Goal: Navigation & Orientation: Find specific page/section

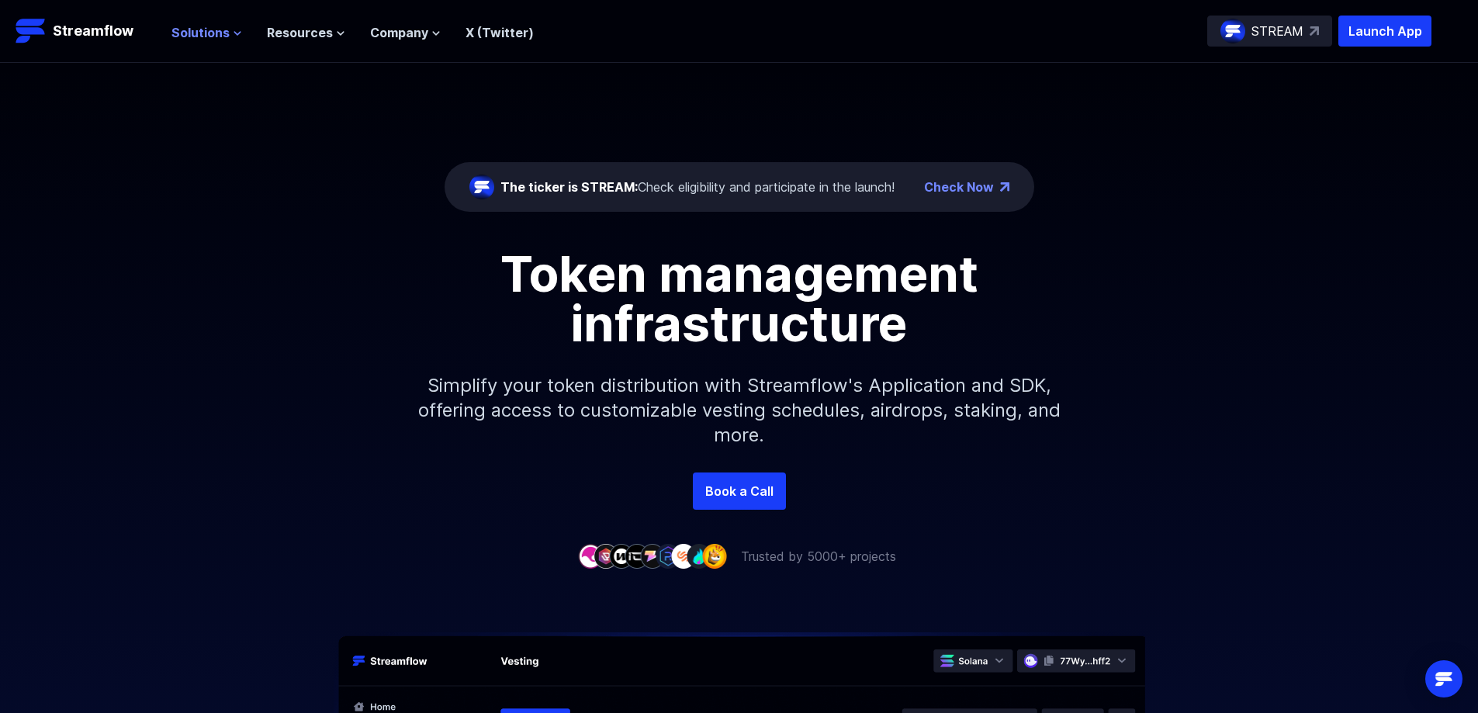
click at [210, 29] on span "Solutions" at bounding box center [200, 32] width 58 height 19
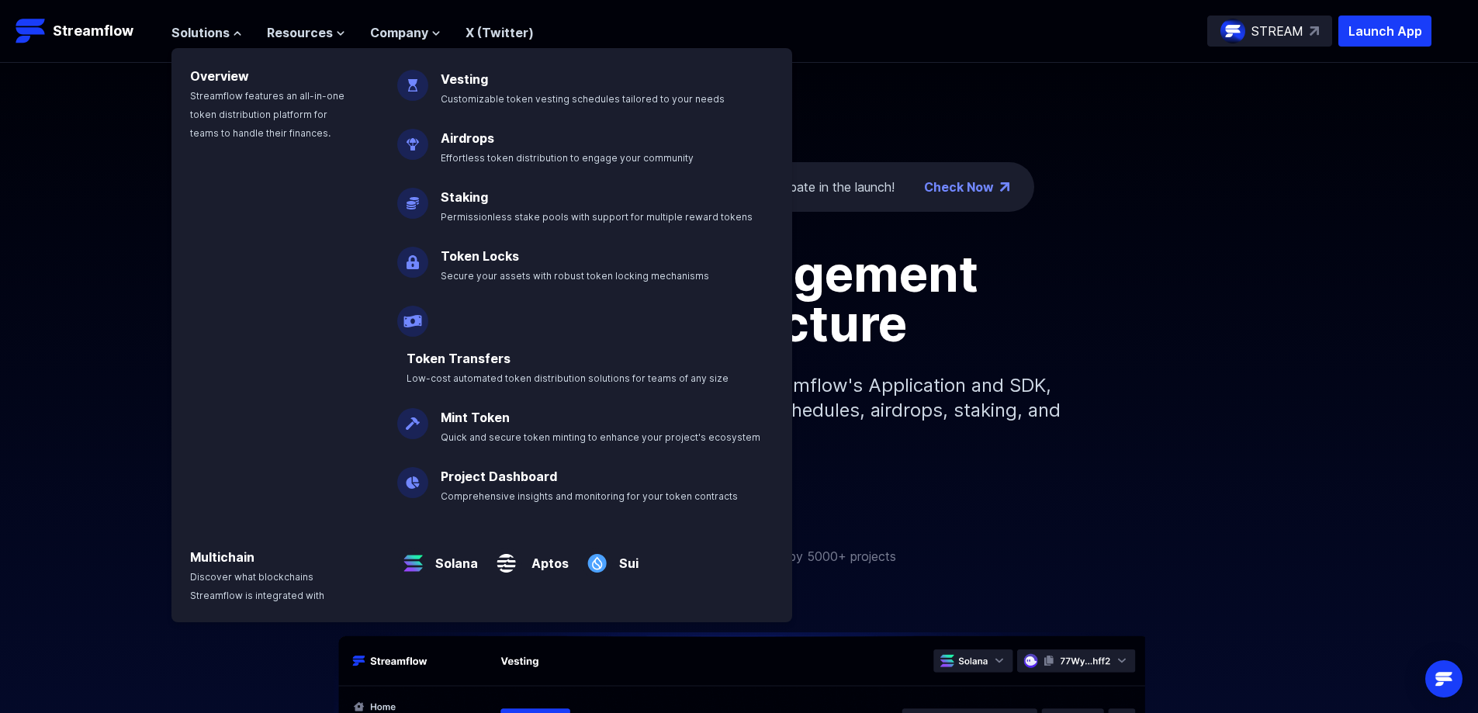
click at [503, 258] on link "Token Locks" at bounding box center [480, 256] width 78 height 16
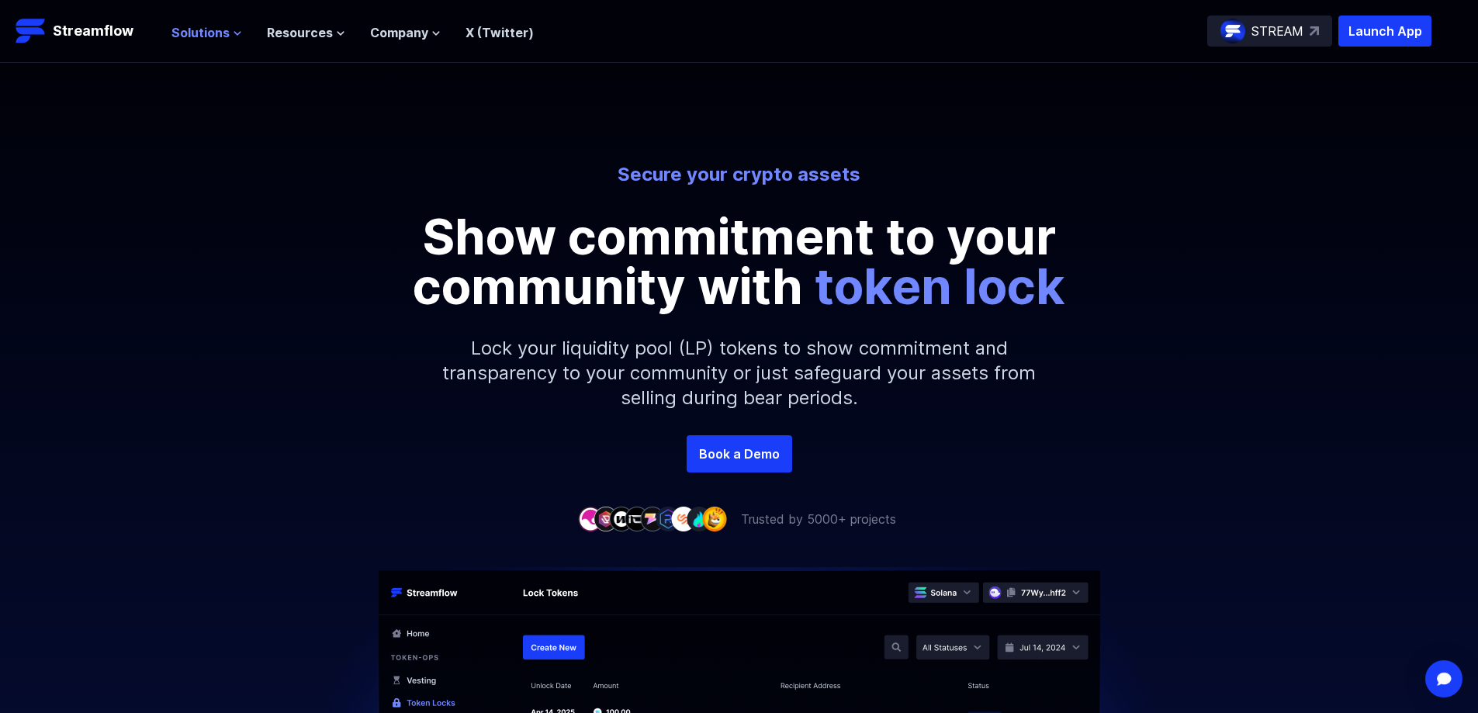
click at [212, 36] on span "Solutions" at bounding box center [200, 32] width 58 height 19
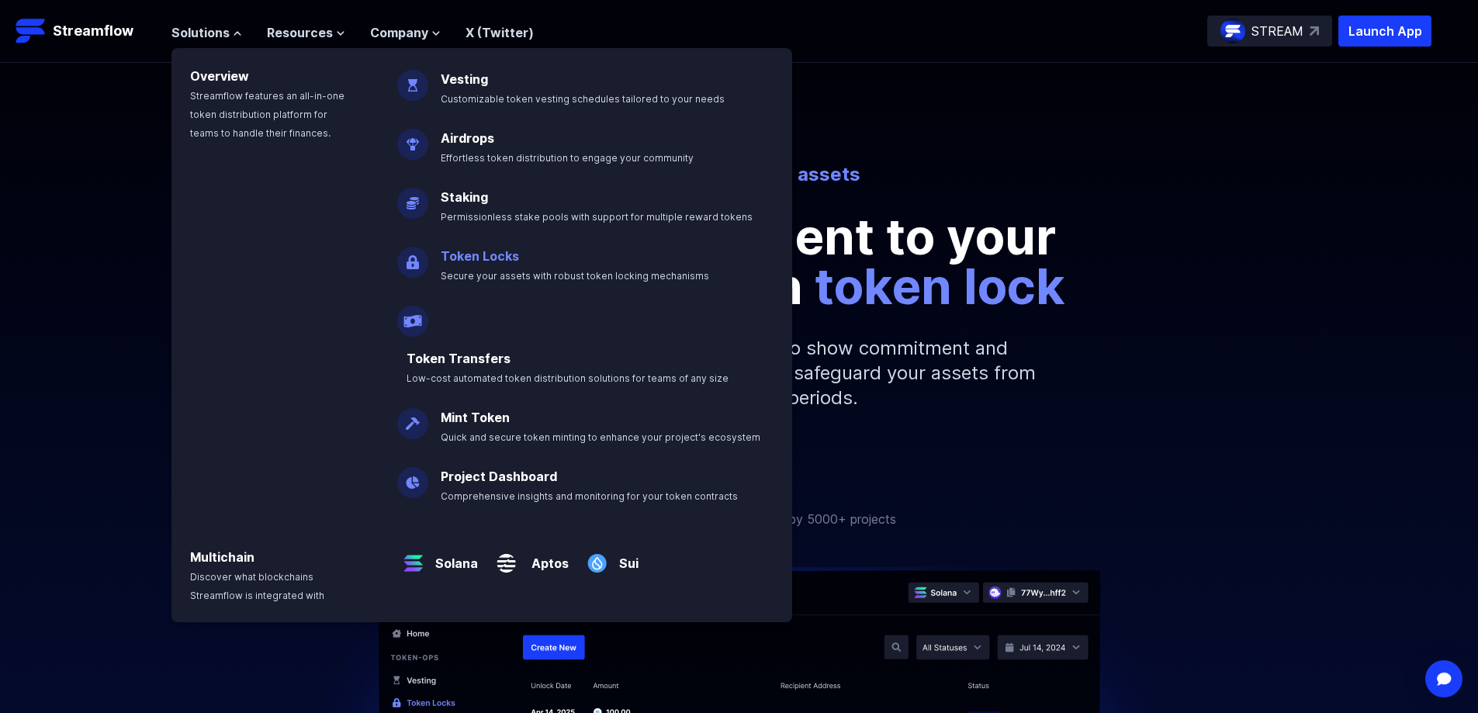
click at [501, 251] on link "Token Locks" at bounding box center [480, 256] width 78 height 16
